Goal: Task Accomplishment & Management: Use online tool/utility

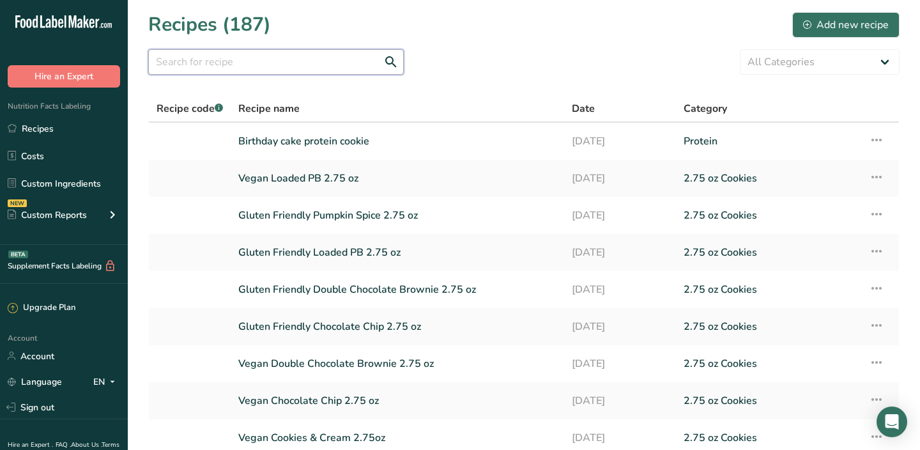
click at [274, 54] on input "text" at bounding box center [276, 62] width 256 height 26
type input "muscle"
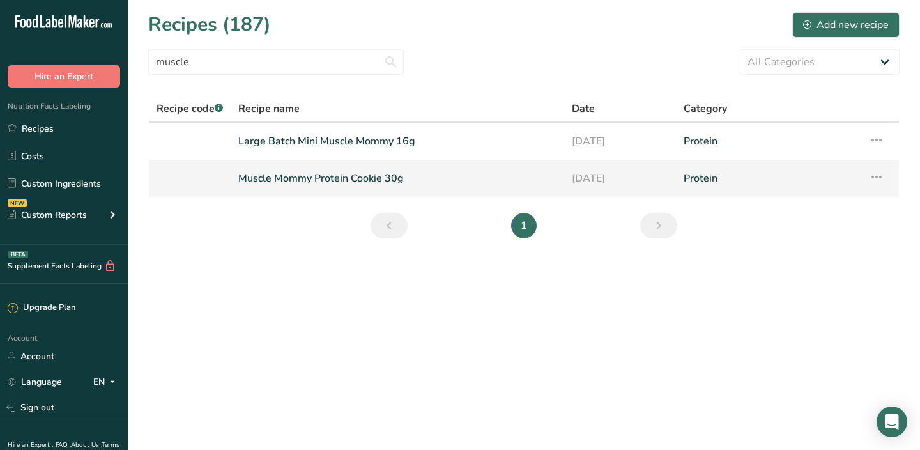
click at [395, 185] on link "Muscle Mommy Protein Cookie 30g" at bounding box center [397, 178] width 318 height 27
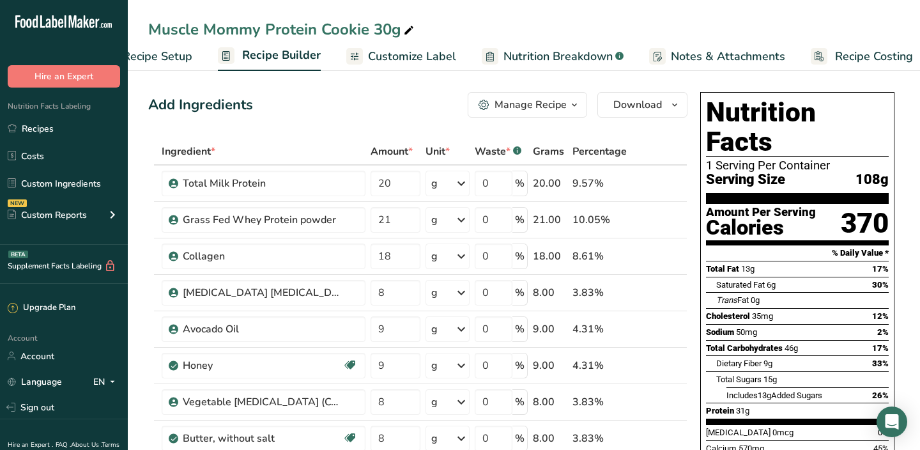
scroll to position [0, 63]
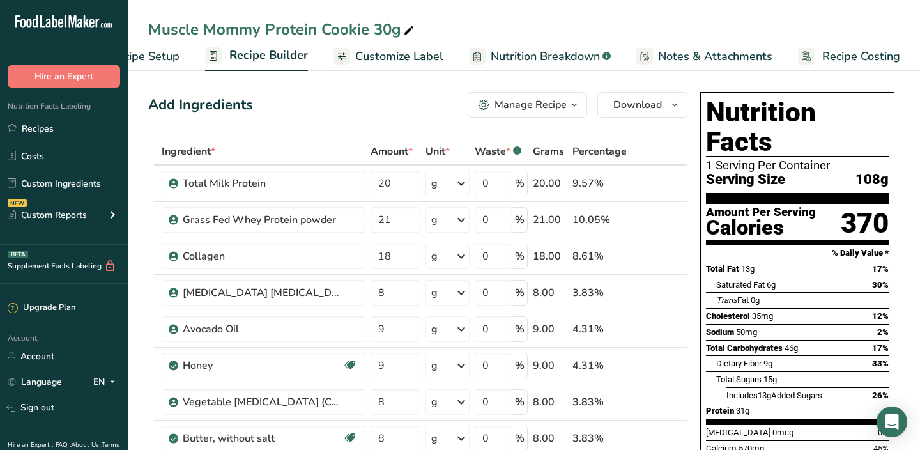
click at [424, 61] on span "Customize Label" at bounding box center [399, 56] width 88 height 17
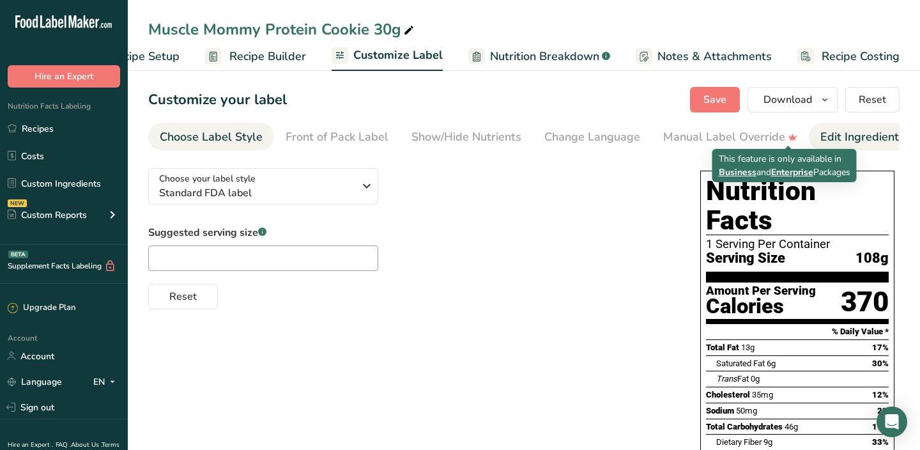
click at [847, 145] on div "Edit Ingredients/Allergens List" at bounding box center [901, 136] width 162 height 17
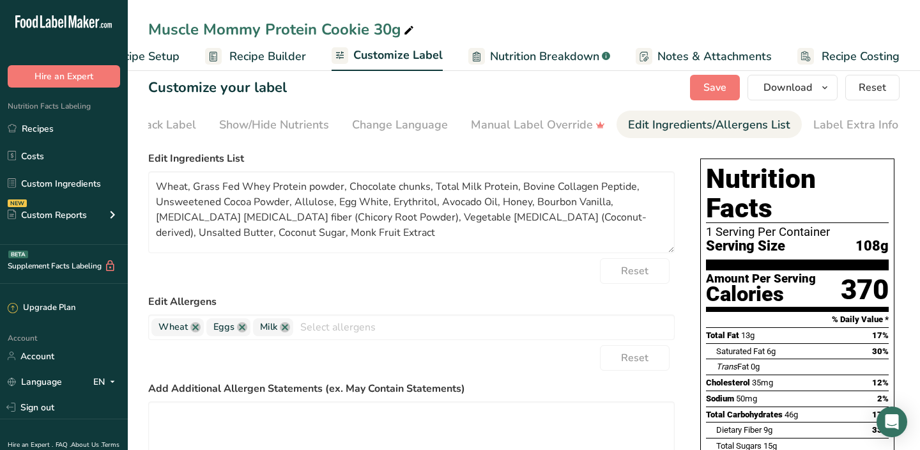
scroll to position [0, 0]
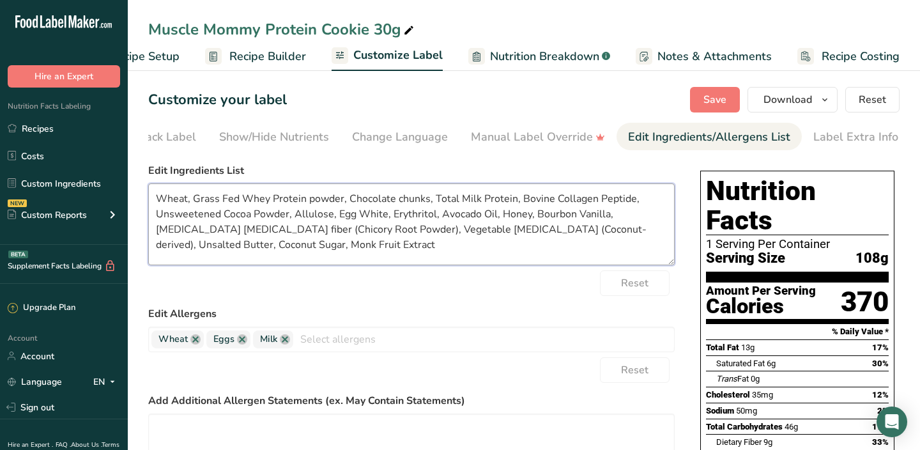
click at [158, 201] on textarea "Wheat, Grass Fed Whey Protein powder, Chocolate chunks, Total Milk Protein, Bov…" at bounding box center [411, 224] width 527 height 82
drag, startPoint x: 482, startPoint y: 201, endPoint x: 452, endPoint y: 199, distance: 29.5
click at [452, 199] on textarea "Organic Soft Red Winter Wheat Flour, Grass Fed Whey Protein powder, Chocolate c…" at bounding box center [411, 224] width 527 height 82
drag, startPoint x: 580, startPoint y: 201, endPoint x: 505, endPoint y: 196, distance: 75.6
click at [505, 196] on textarea "Organic Soft Red Winter Wheat Flour, Grass Fed Whey, Chocolate chunks, Total Mi…" at bounding box center [411, 224] width 527 height 82
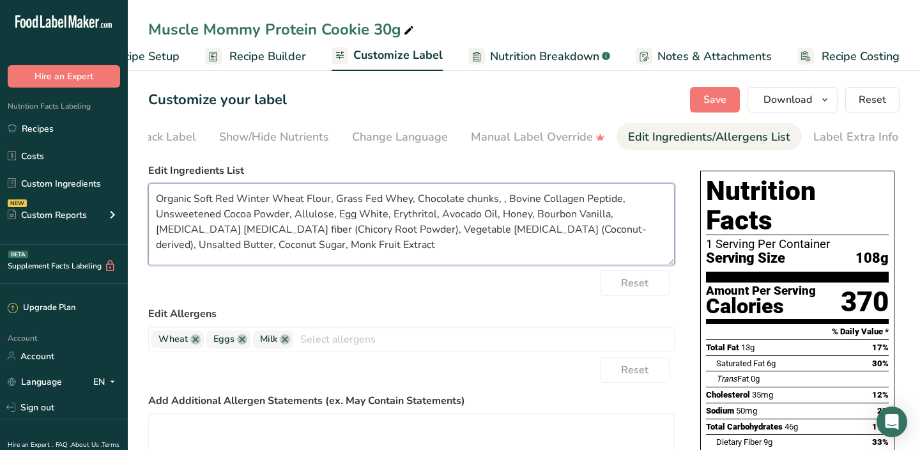
click at [410, 205] on textarea "Organic Soft Red Winter Wheat Flour, Grass Fed Whey, Chocolate chunks, , Bovine…" at bounding box center [411, 224] width 527 height 82
click at [417, 201] on textarea "Organic Soft Red Winter Wheat Flour, Grass Fed Whey, Chocolate chunks, , Bovine…" at bounding box center [411, 224] width 527 height 82
type textarea "Organic Soft Red Winter Wheat Flour, Grass Fed Whey, Chocolate chunks, , Bovine…"
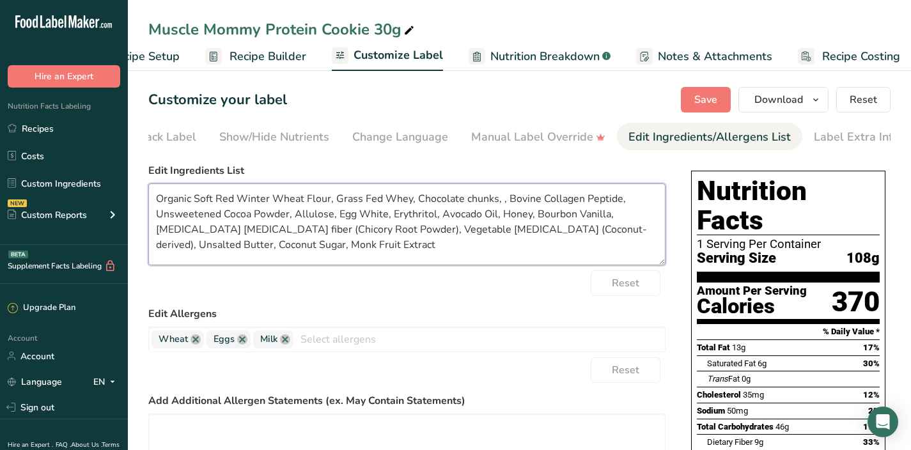
drag, startPoint x: 238, startPoint y: 239, endPoint x: 167, endPoint y: 192, distance: 85.2
click at [167, 192] on textarea "Organic Soft Red Winter Wheat Flour, Grass Fed Whey, Chocolate chunks, , Bovine…" at bounding box center [406, 224] width 517 height 82
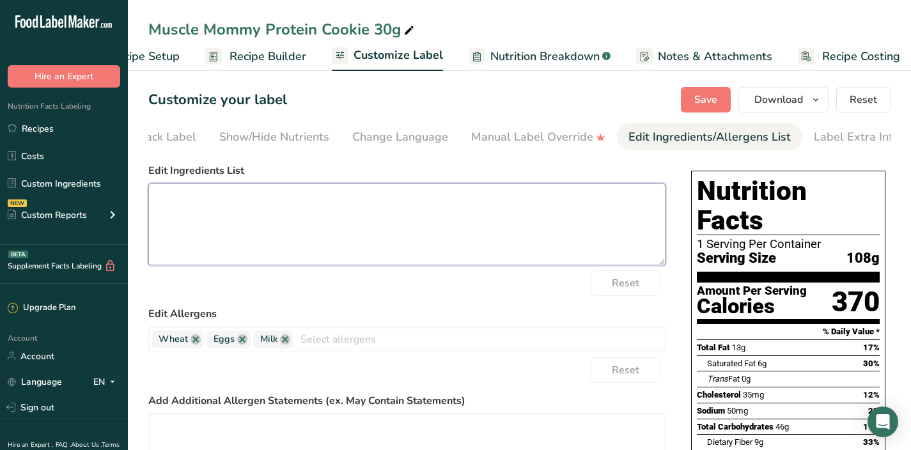
paste textarea "Organic Soft Red Winter Wheat Flour, A2 Grass Fed Whey, A2 Milk Protein Isolate…"
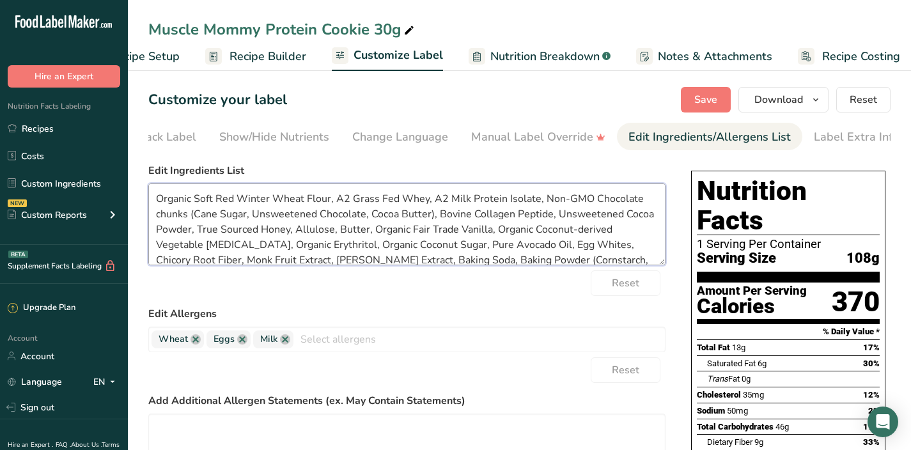
scroll to position [17, 0]
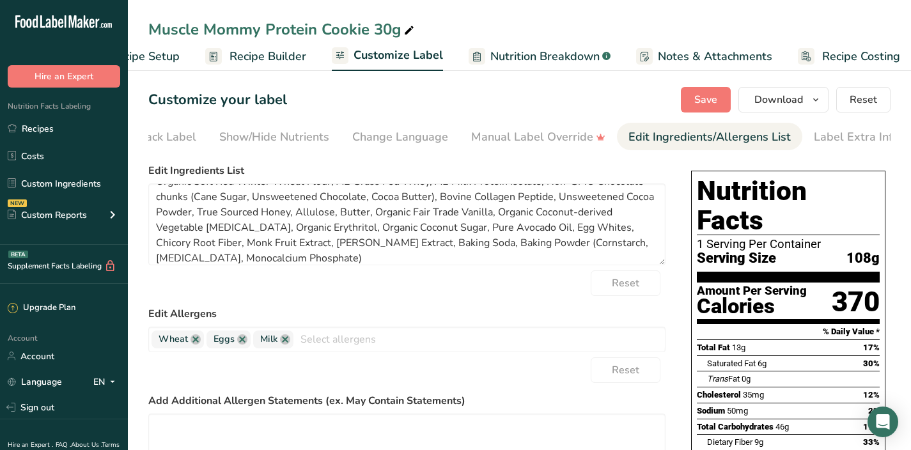
click at [542, 295] on div "Reset" at bounding box center [406, 283] width 517 height 26
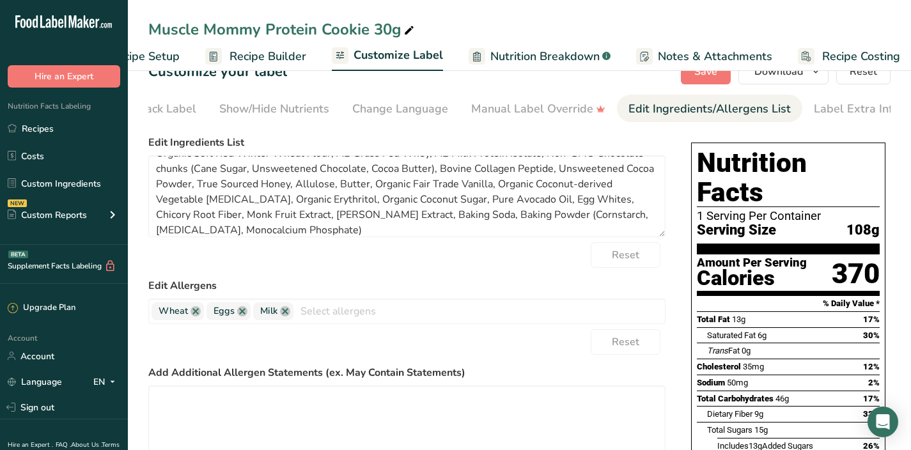
scroll to position [0, 0]
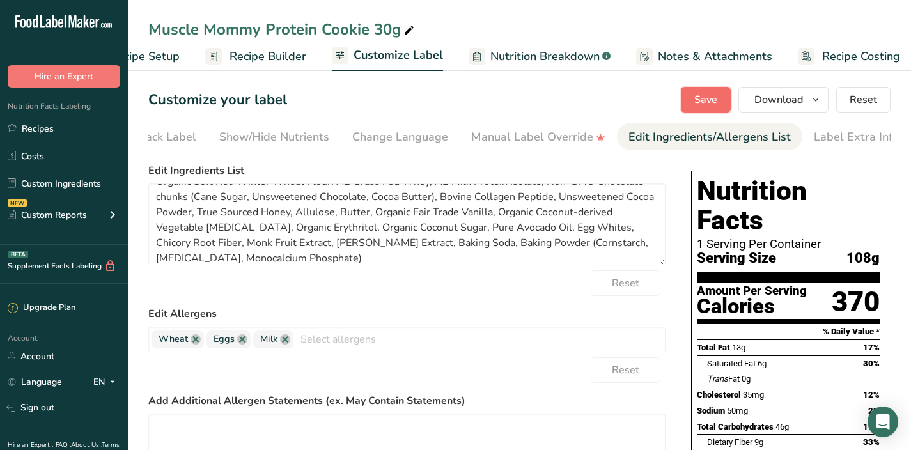
click at [712, 107] on button "Save" at bounding box center [706, 100] width 50 height 26
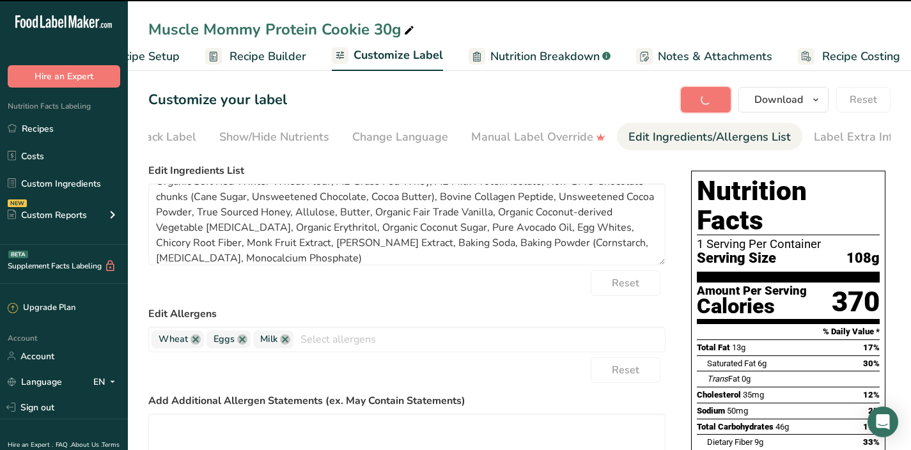
type textarea "Organic Soft Red Winter Wheat Flour, A2 Grass Fed Whey, A2 Milk Protein Isolate…"
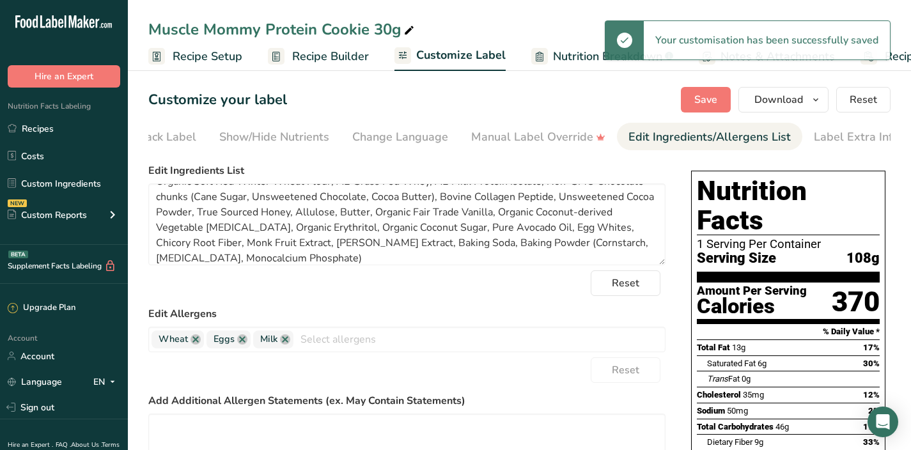
click at [224, 61] on span "Recipe Setup" at bounding box center [208, 56] width 70 height 17
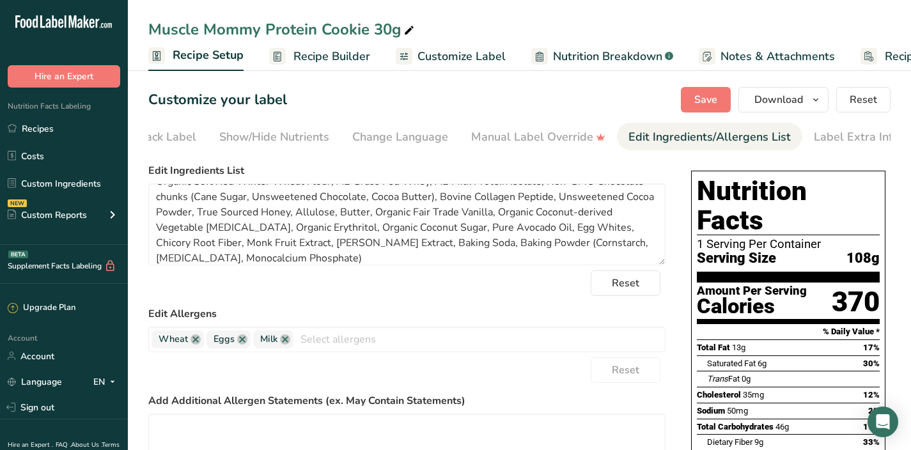
scroll to position [0, 4]
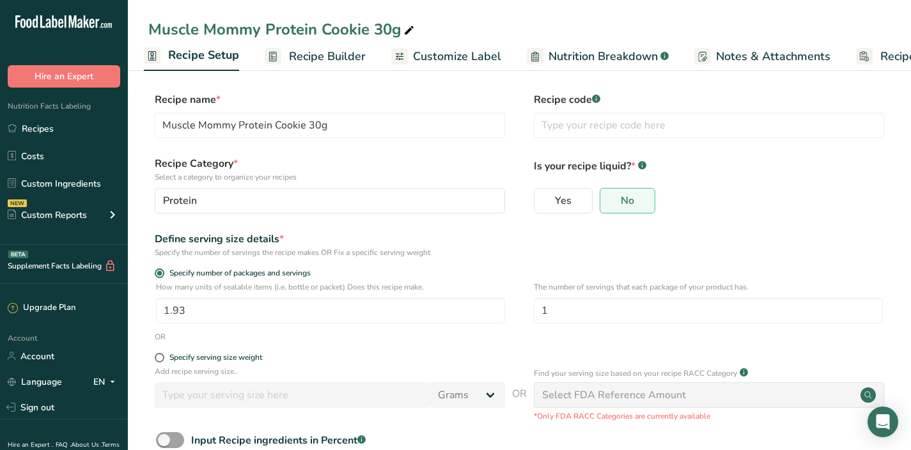
click at [388, 31] on div "Muscle Mommy Protein Cookie 30g" at bounding box center [282, 29] width 268 height 23
click at [390, 29] on input "Muscle Mommy Protein Cookie 30g" at bounding box center [519, 29] width 742 height 23
type input "Muscle Mommy Protein Cookie 31g"
click at [723, 250] on div "Define serving size details * Specify the number of servings the recipe makes O…" at bounding box center [519, 244] width 742 height 27
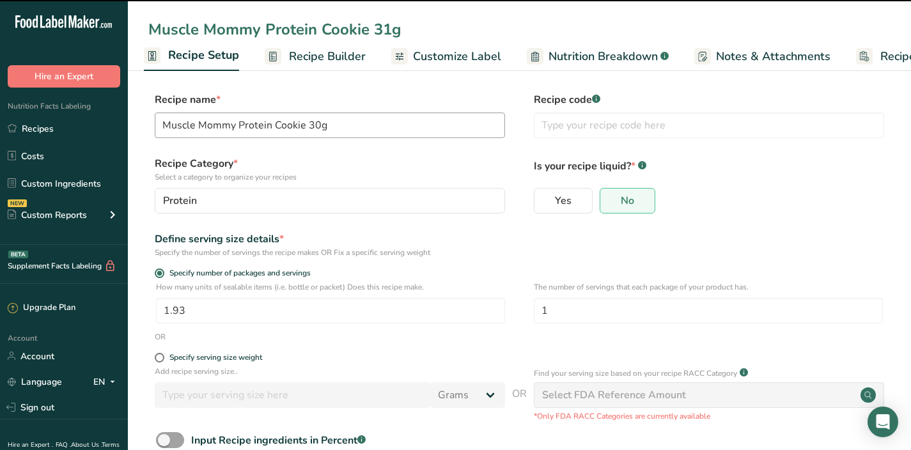
type input "Muscle Mommy Protein Cookie 31g"
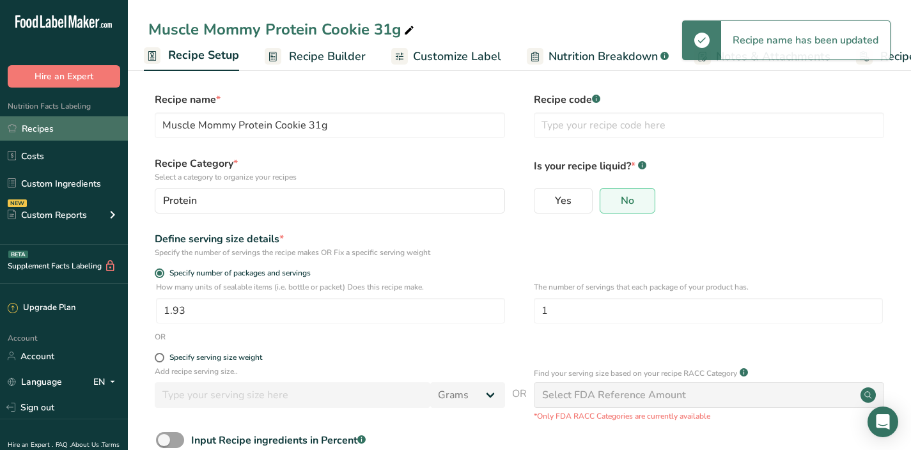
click at [108, 122] on link "Recipes" at bounding box center [64, 128] width 128 height 24
